Goal: Task Accomplishment & Management: Complete application form

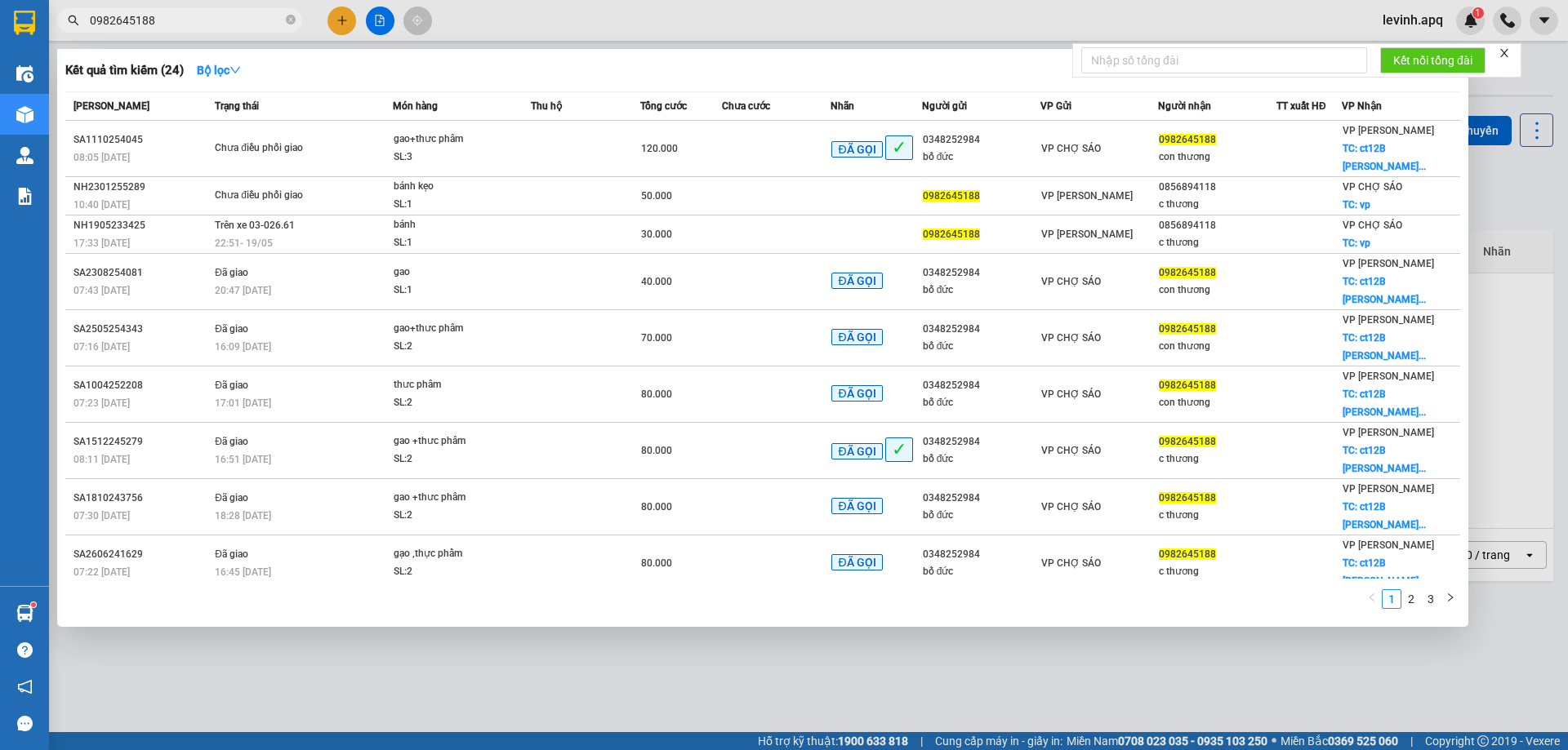
click at [234, 20] on input "0982645188" at bounding box center [186, 20] width 193 height 18
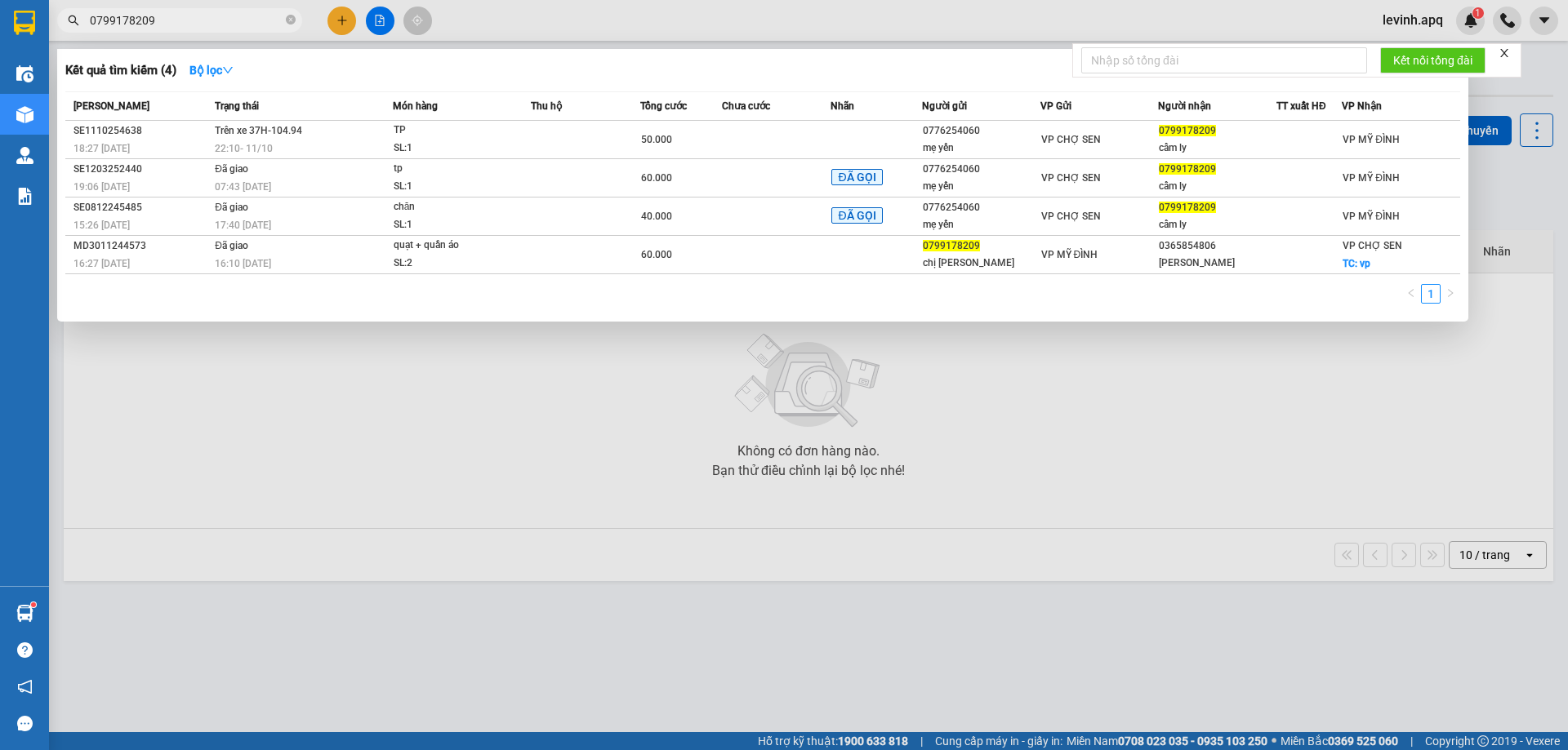
click at [211, 16] on input "0799178209" at bounding box center [186, 20] width 193 height 18
paste input "817797136"
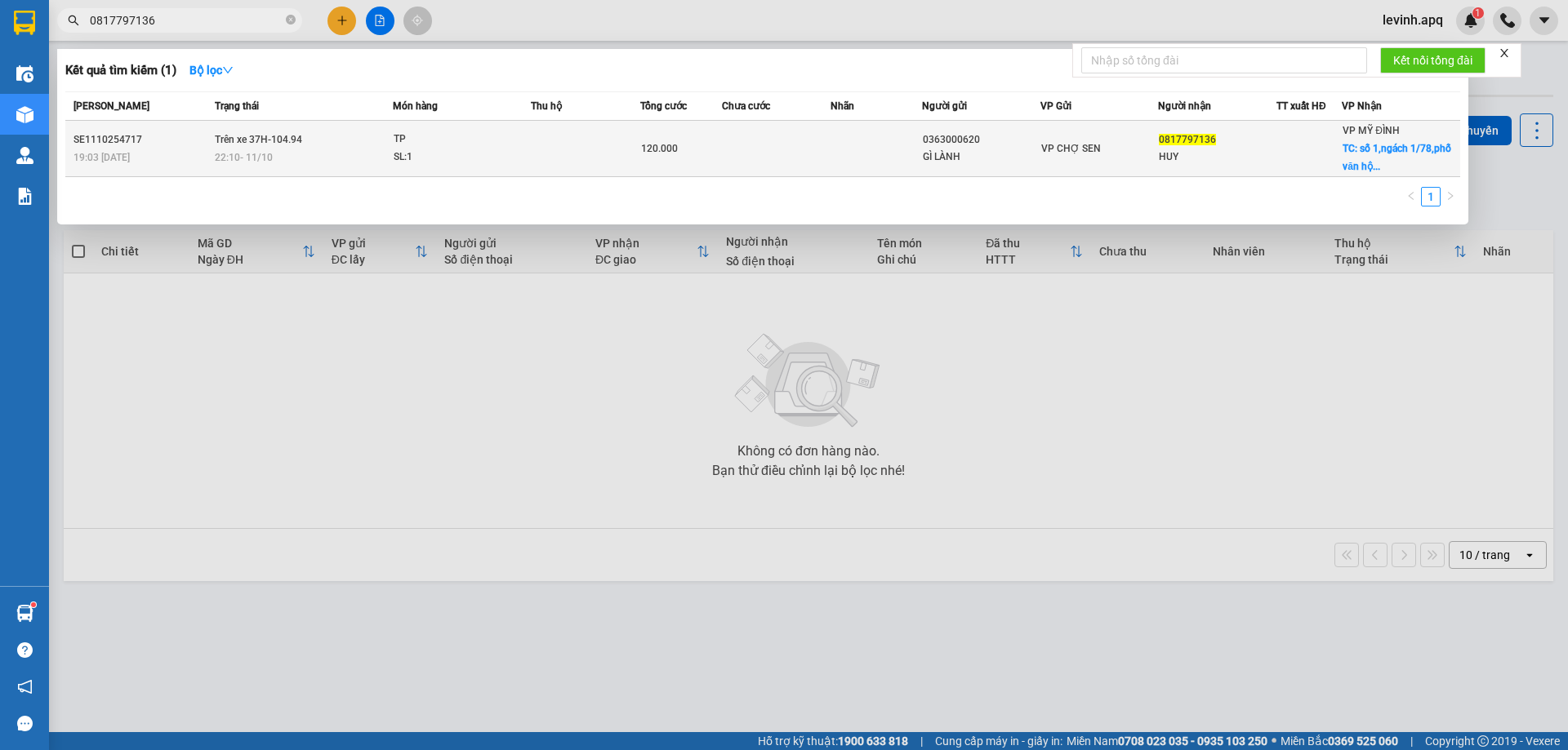
type input "0817797136"
click at [1270, 150] on div "HUY" at bounding box center [1217, 157] width 116 height 17
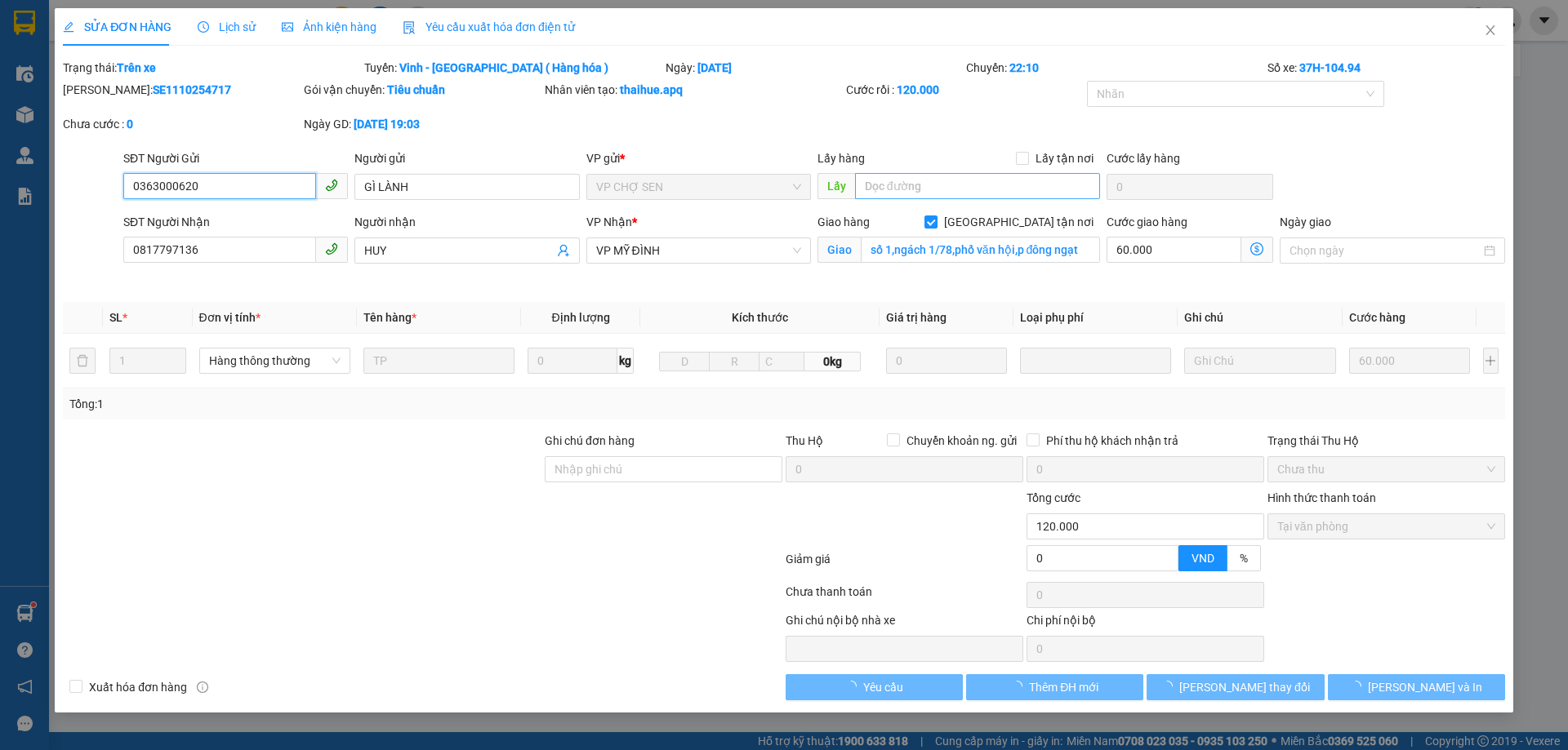
type input "0363000620"
type input "GÌ LÀNH"
type input "0817797136"
type input "HUY"
checkbox input "true"
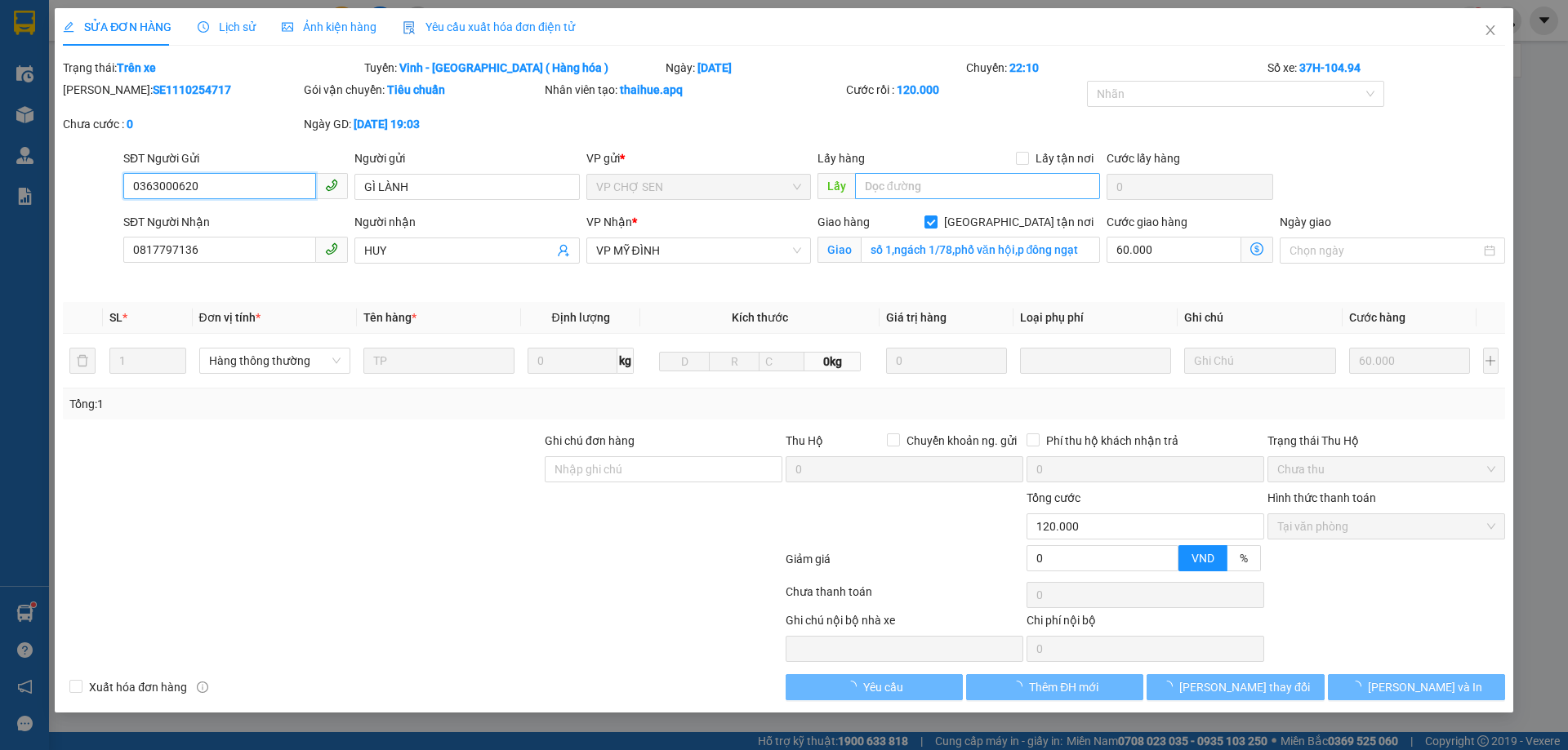
type input "số 1,ngách 1/78,phố văn hội,p đông ngạt"
type input "0"
type input "120.000"
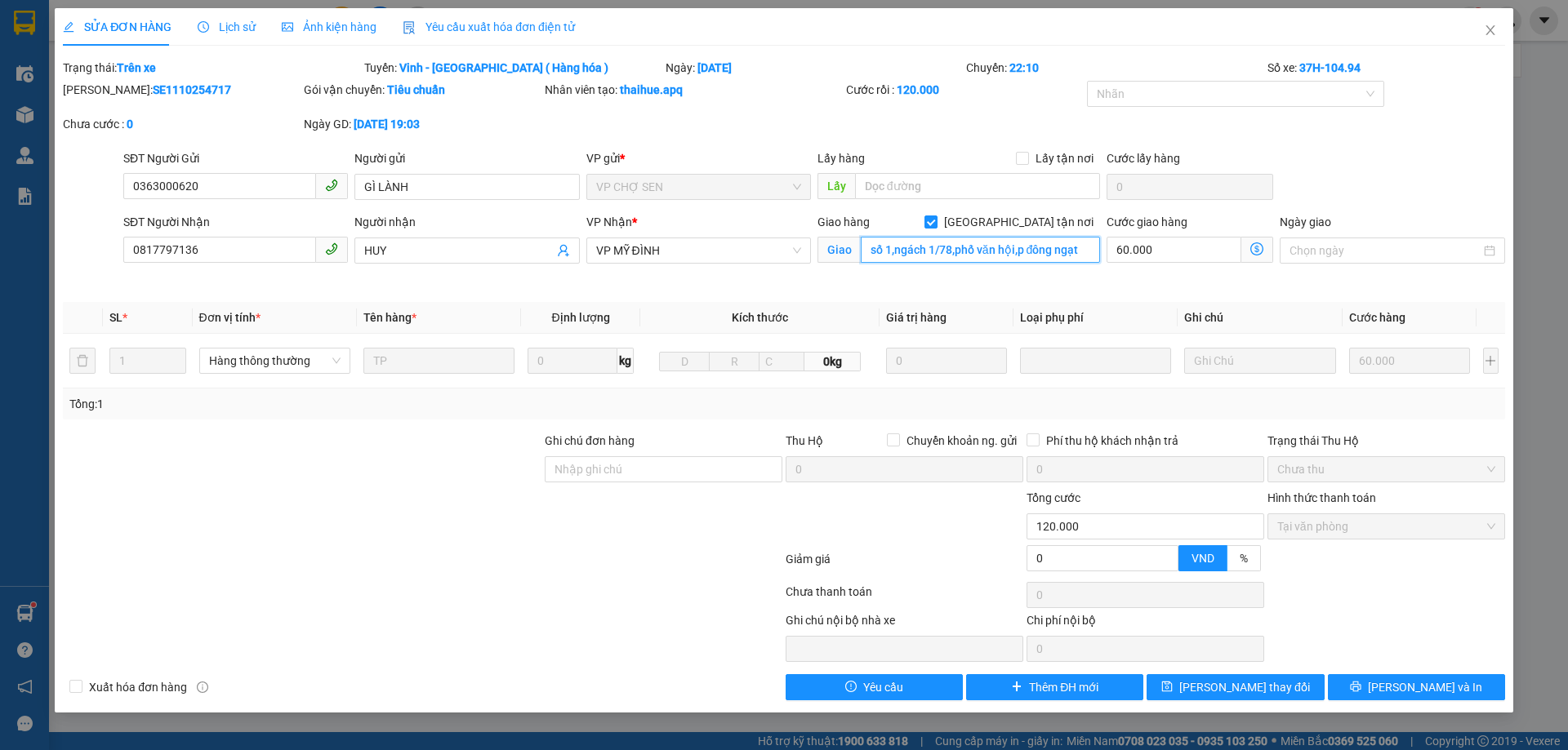
click at [1025, 256] on input "số 1,ngách 1/78,phố văn hội,p đông ngạt" at bounding box center [980, 249] width 240 height 26
click at [1063, 248] on input "số 1,ngách 1/78,phố văn hội,p đông ngạt" at bounding box center [980, 249] width 240 height 26
click at [1085, 248] on input "số 1,ngách 1/78,phố văn hội,p đông ngạt" at bounding box center [980, 249] width 240 height 26
click at [1499, 26] on span "Close" at bounding box center [1491, 31] width 46 height 46
